Goal: Information Seeking & Learning: Learn about a topic

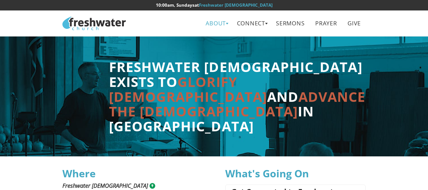
click at [211, 24] on link "About" at bounding box center [215, 23] width 29 height 14
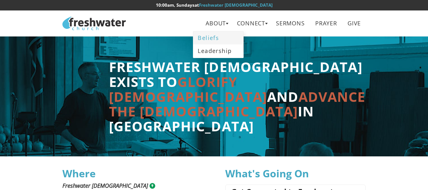
click at [209, 34] on link "Beliefs" at bounding box center [218, 37] width 50 height 13
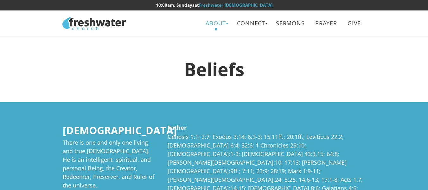
click at [213, 25] on link "About" at bounding box center [215, 23] width 29 height 14
click at [210, 48] on link "Leadership" at bounding box center [218, 50] width 50 height 13
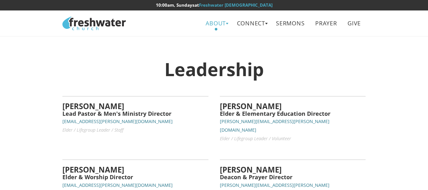
click at [211, 24] on link "About" at bounding box center [215, 23] width 29 height 14
click at [245, 23] on link "Connect" at bounding box center [251, 23] width 38 height 14
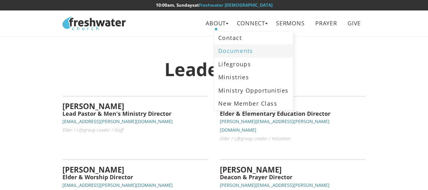
click at [241, 50] on link "Documents" at bounding box center [253, 50] width 79 height 13
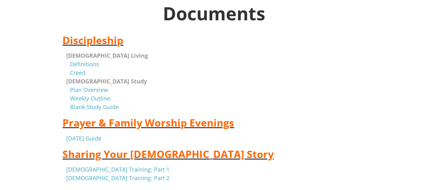
scroll to position [46, 0]
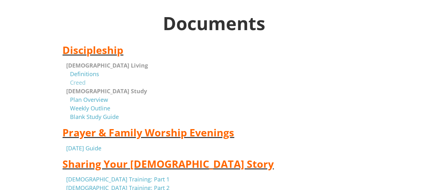
click at [84, 84] on link "Creed" at bounding box center [78, 82] width 16 height 8
